Goal: Task Accomplishment & Management: Use online tool/utility

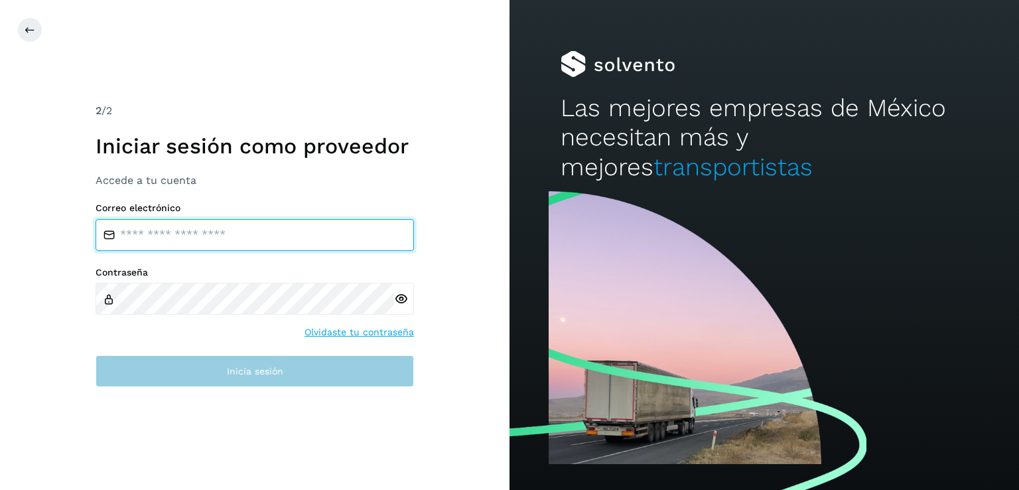
type input "**********"
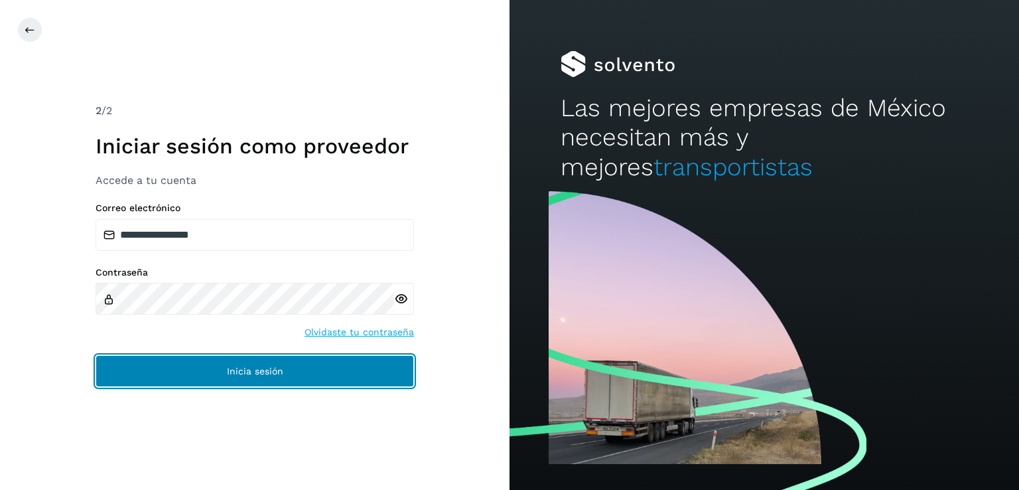
click at [193, 356] on button "Inicia sesión" at bounding box center [255, 371] width 318 height 32
click at [298, 372] on button "Inicia sesión" at bounding box center [255, 371] width 318 height 32
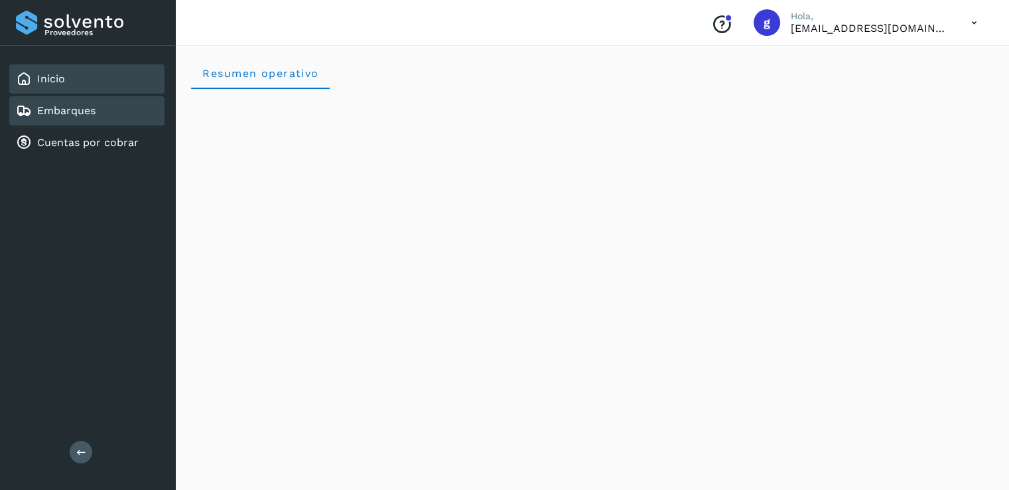
click at [108, 123] on div "Embarques" at bounding box center [86, 110] width 155 height 29
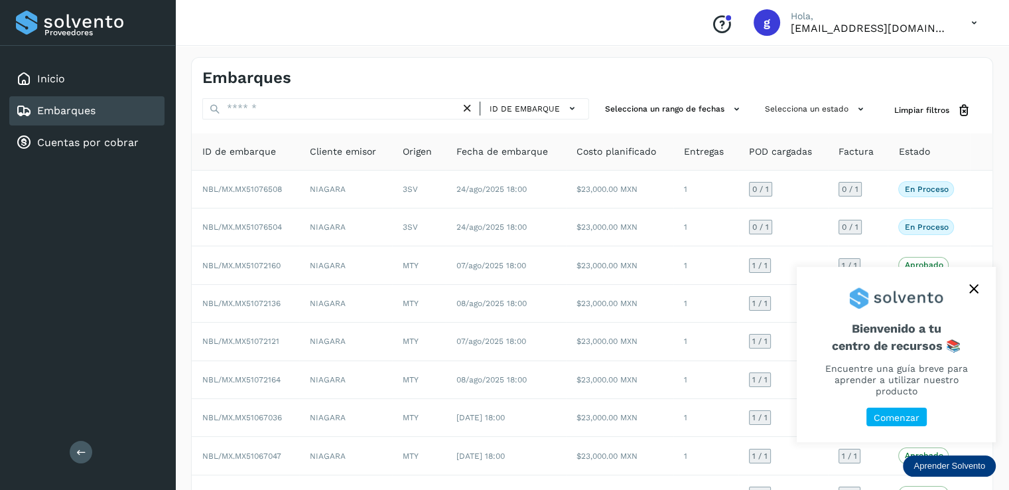
click at [974, 293] on icon "close," at bounding box center [973, 288] width 9 height 9
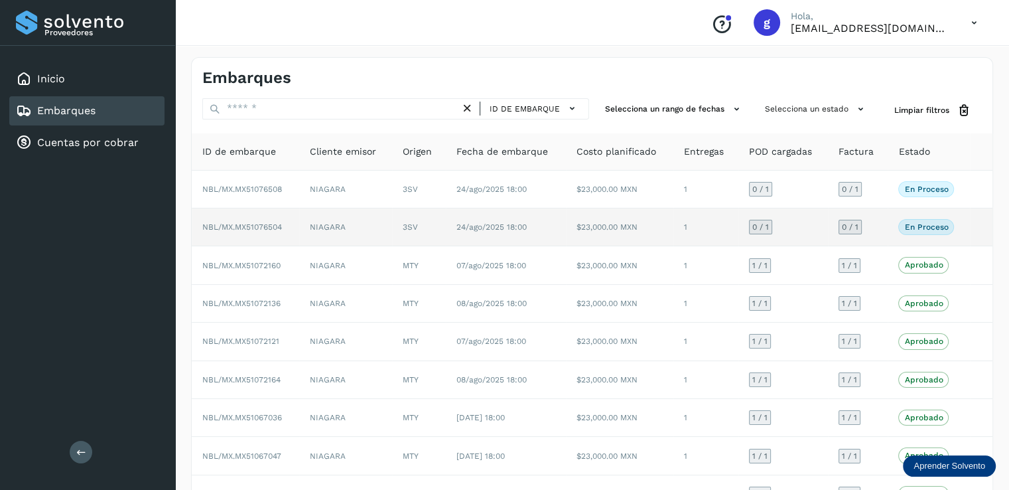
click at [265, 244] on td "NBL/MX.MX51076504" at bounding box center [245, 227] width 107 height 38
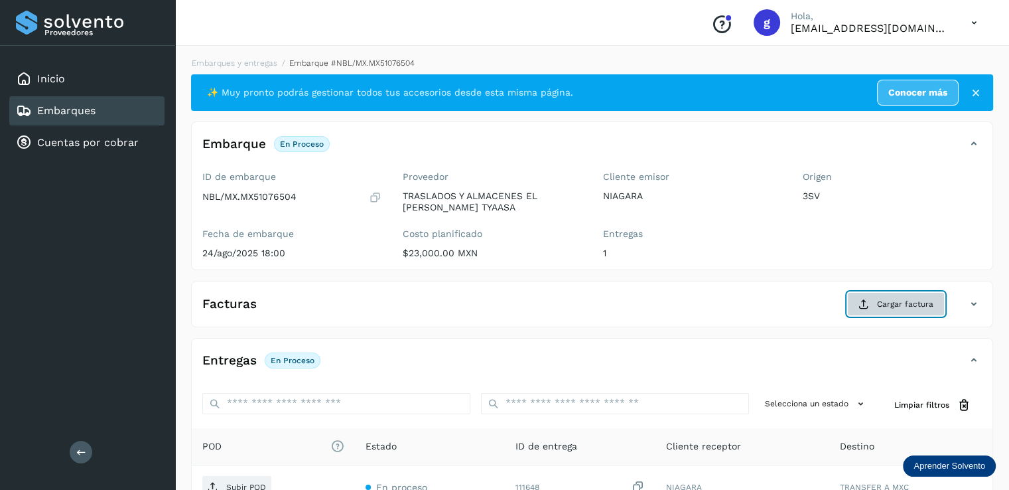
click at [914, 308] on span "Cargar factura" at bounding box center [905, 304] width 56 height 12
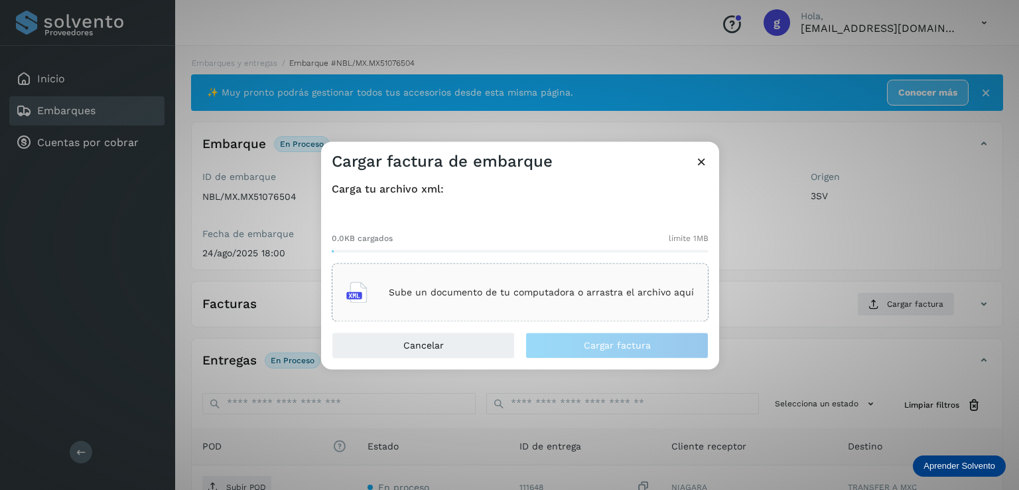
click at [506, 286] on div "Sube un documento de tu computadora o arrastra el archivo aquí" at bounding box center [520, 293] width 348 height 36
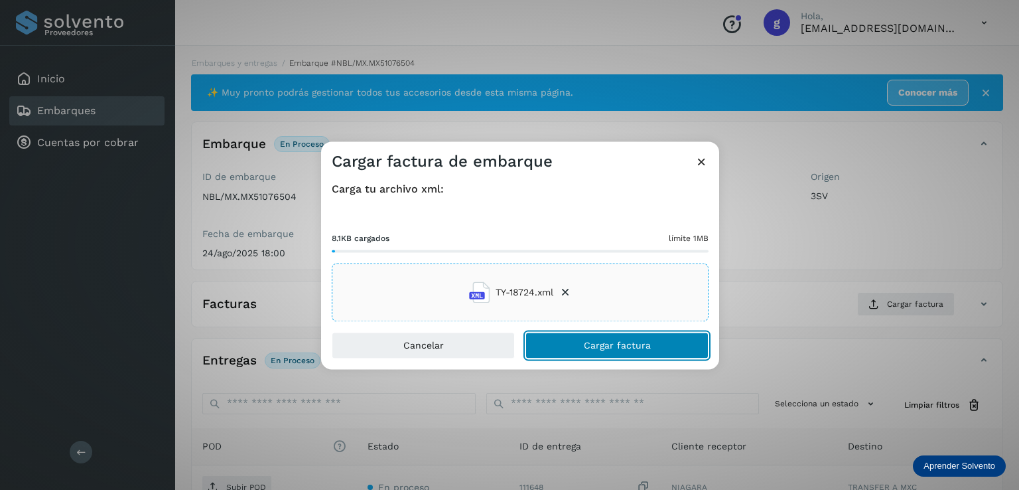
click at [646, 346] on span "Cargar factura" at bounding box center [617, 345] width 67 height 9
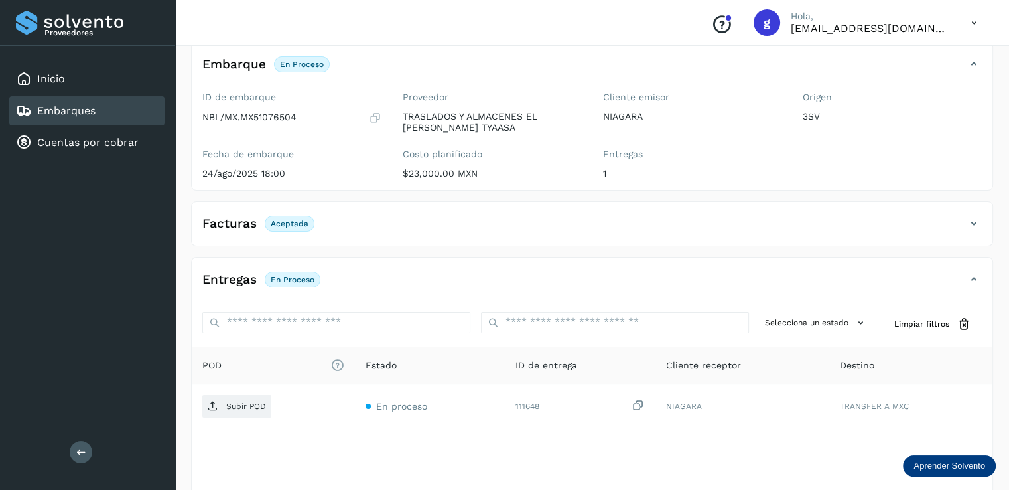
scroll to position [147, 0]
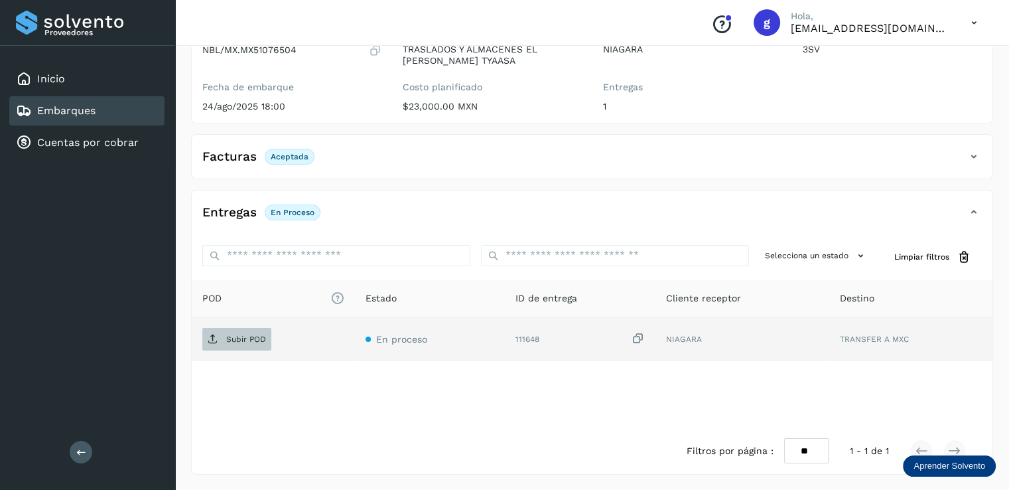
click at [247, 338] on p "Subir POD" at bounding box center [246, 338] width 40 height 9
